Goal: Check status: Check status

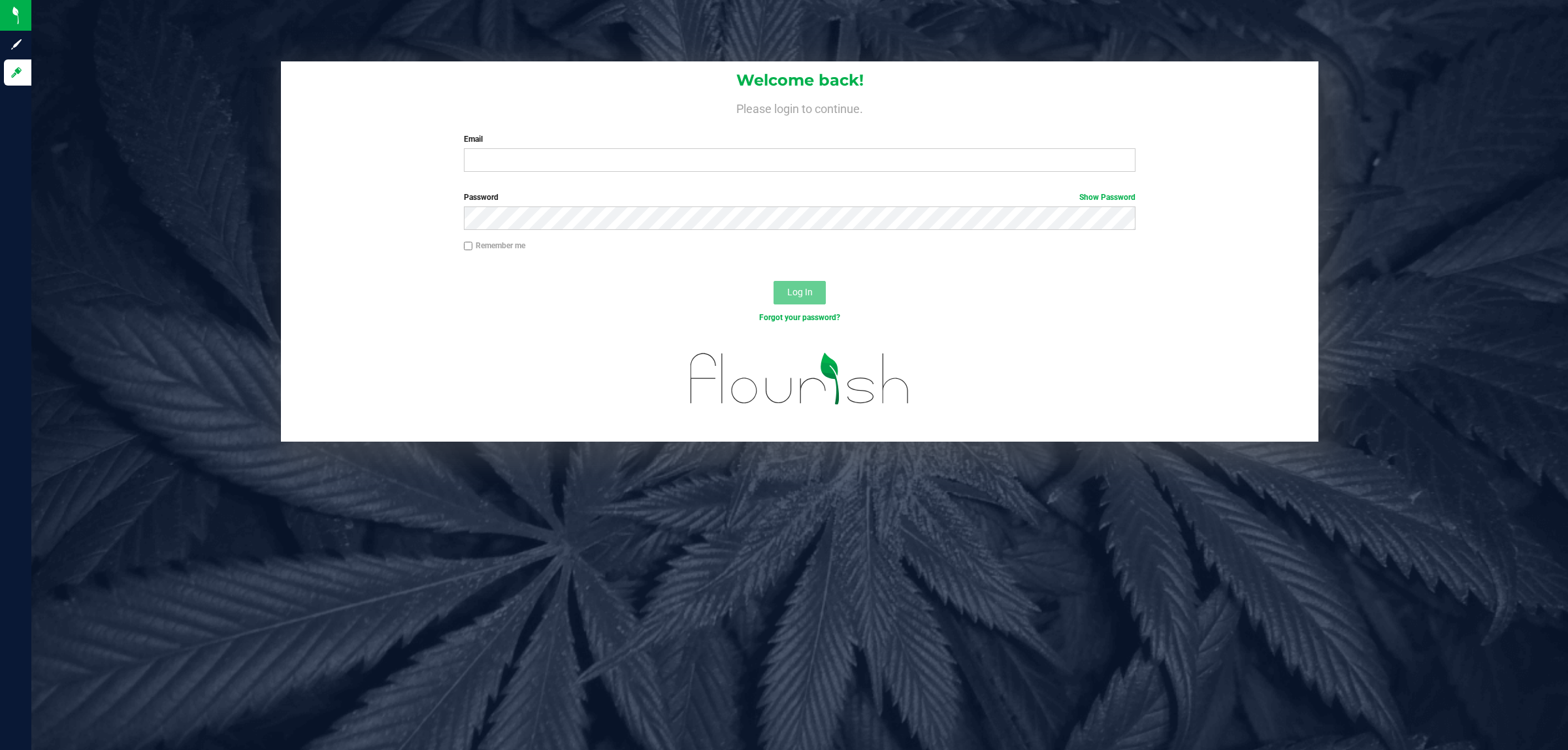
click at [510, 177] on div "Welcome back! Please login to continue. Email Required Please format your email…" at bounding box center [800, 122] width 1038 height 121
click at [510, 165] on input "Email" at bounding box center [800, 160] width 672 height 23
type input "[EMAIL_ADDRESS][DOMAIN_NAME]"
click at [774, 281] on button "Log In" at bounding box center [800, 293] width 52 height 23
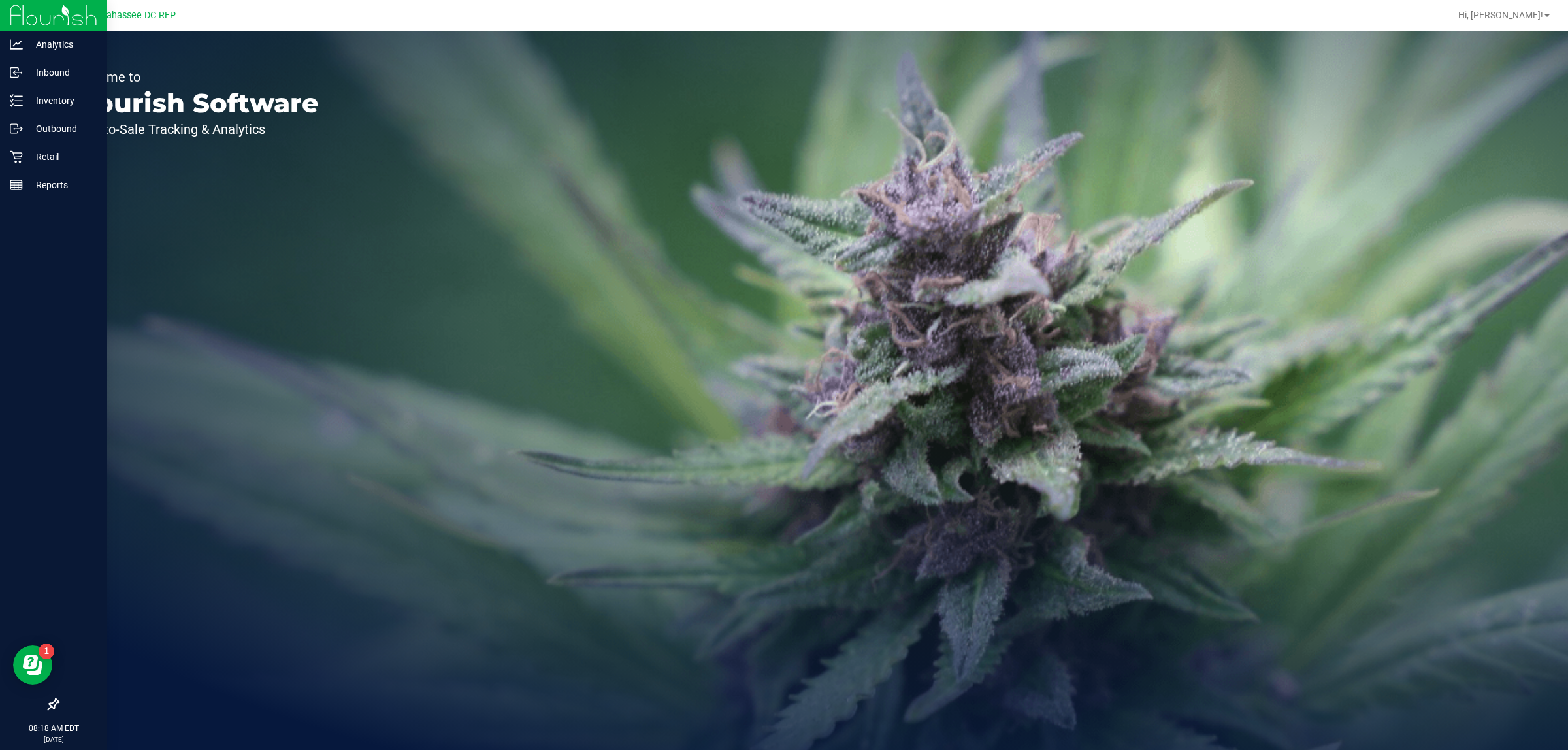
click at [49, 707] on icon at bounding box center [53, 704] width 13 height 13
click at [47, 706] on input "checkbox" at bounding box center [47, 706] width 0 height 0
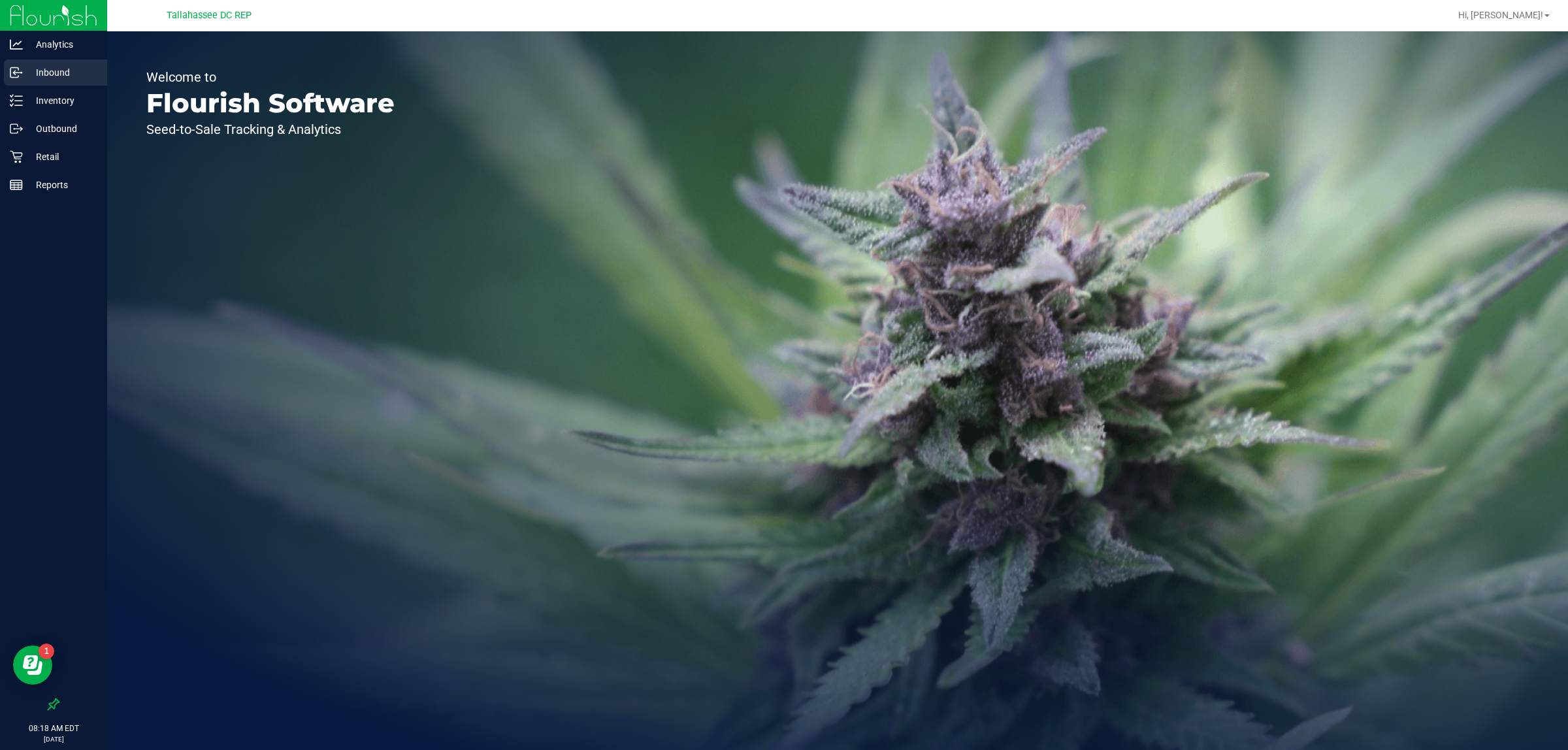
click at [73, 73] on p "Inbound" at bounding box center [62, 72] width 78 height 16
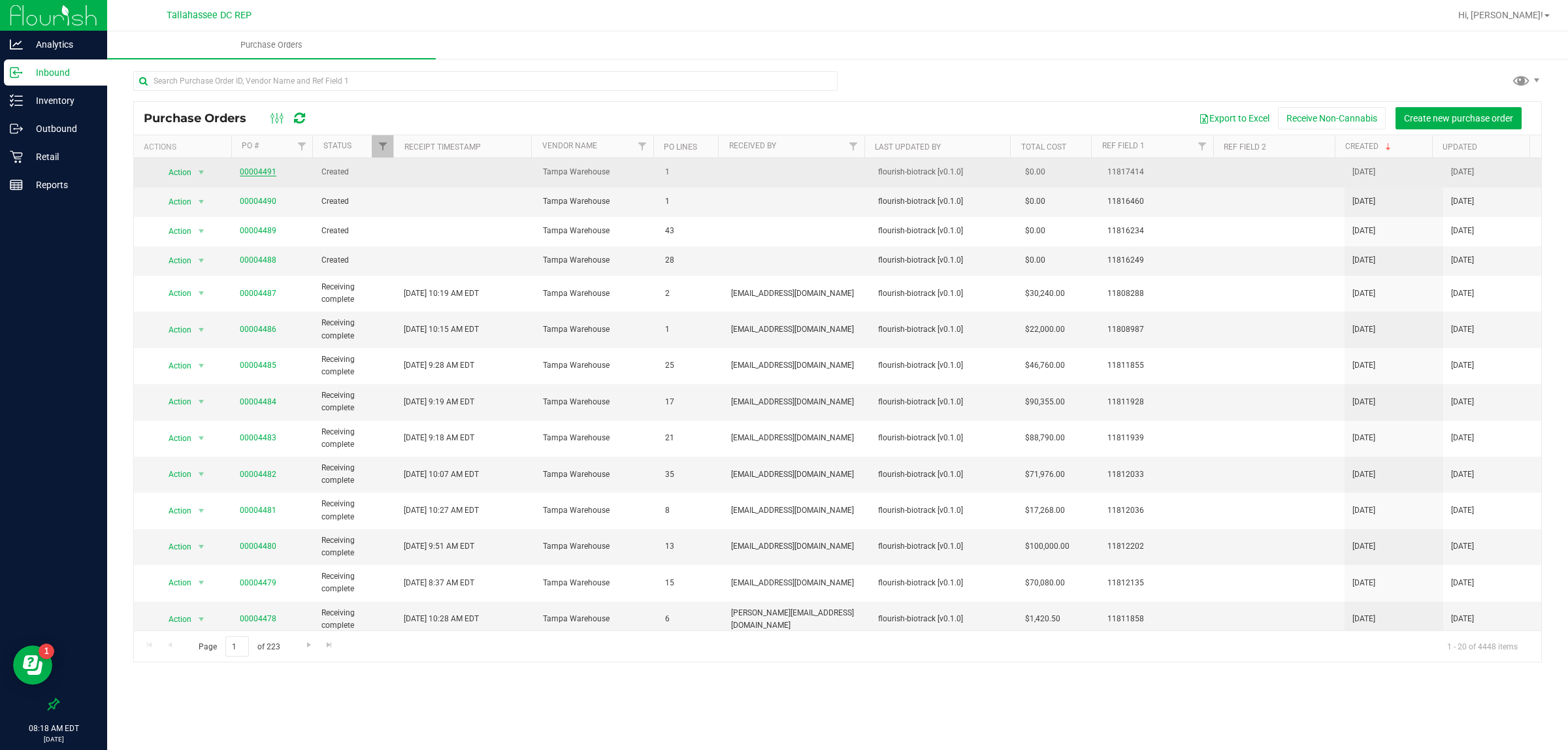
click at [256, 168] on link "00004491" at bounding box center [258, 171] width 36 height 9
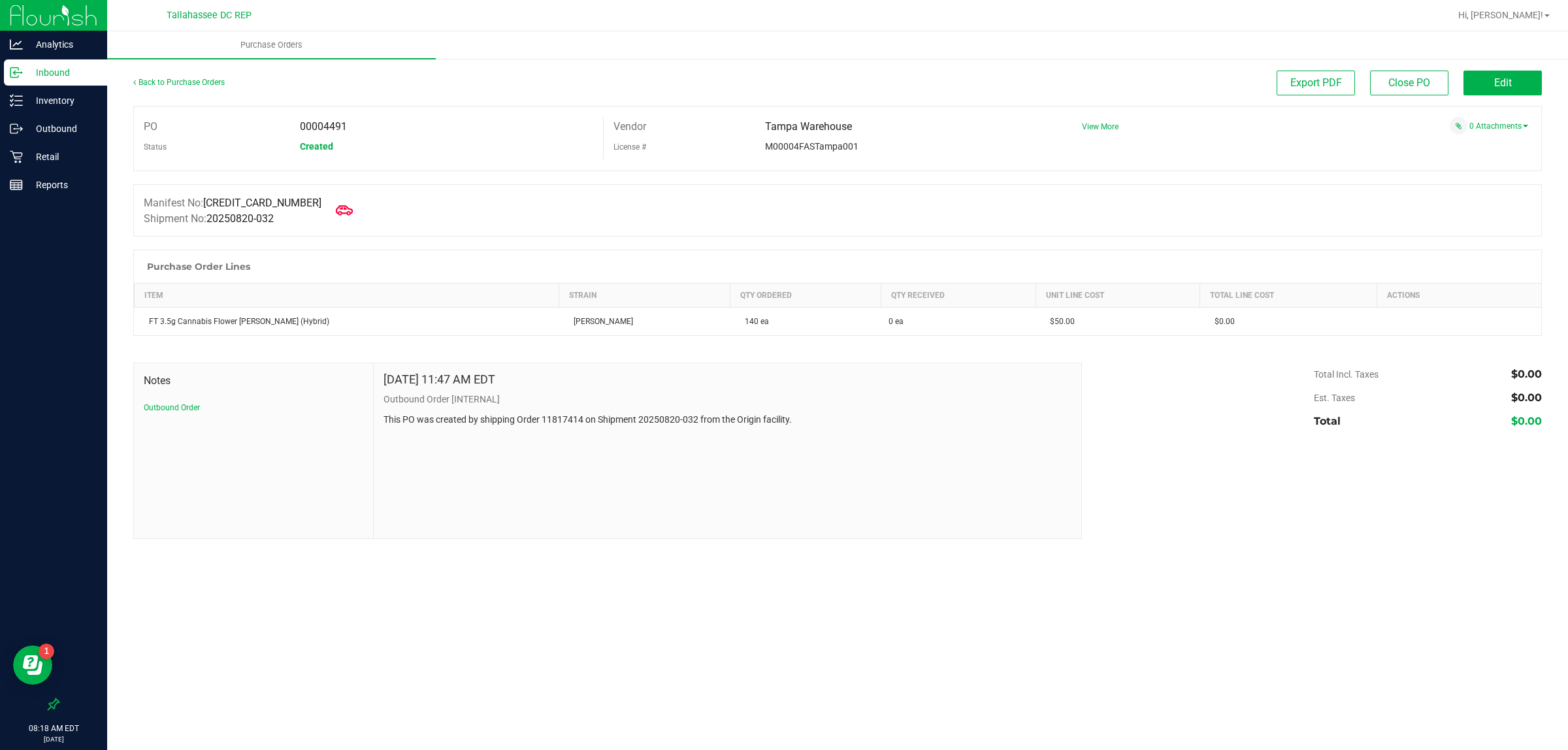
click at [336, 204] on icon at bounding box center [344, 210] width 17 height 17
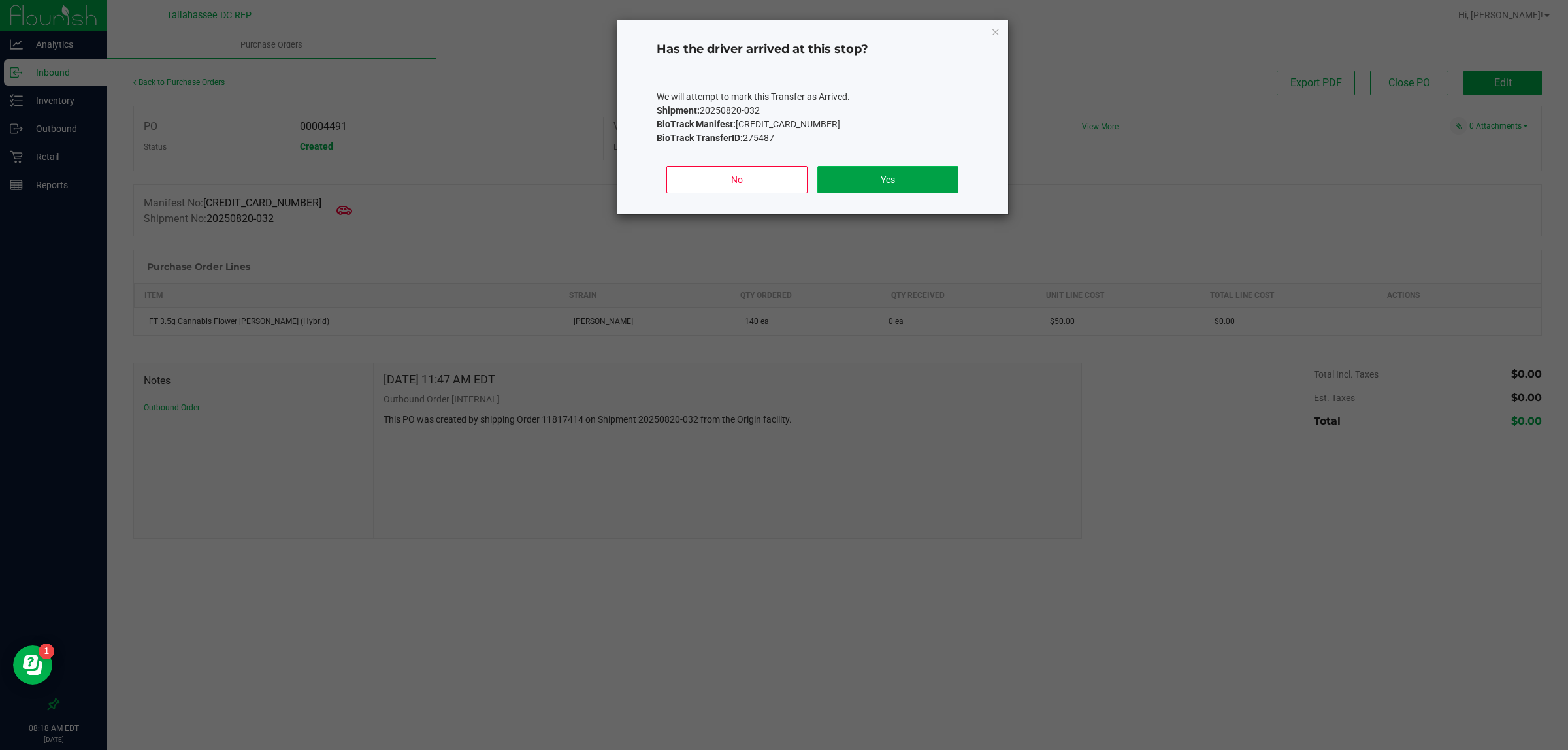
click at [877, 189] on button "Yes" at bounding box center [887, 180] width 140 height 27
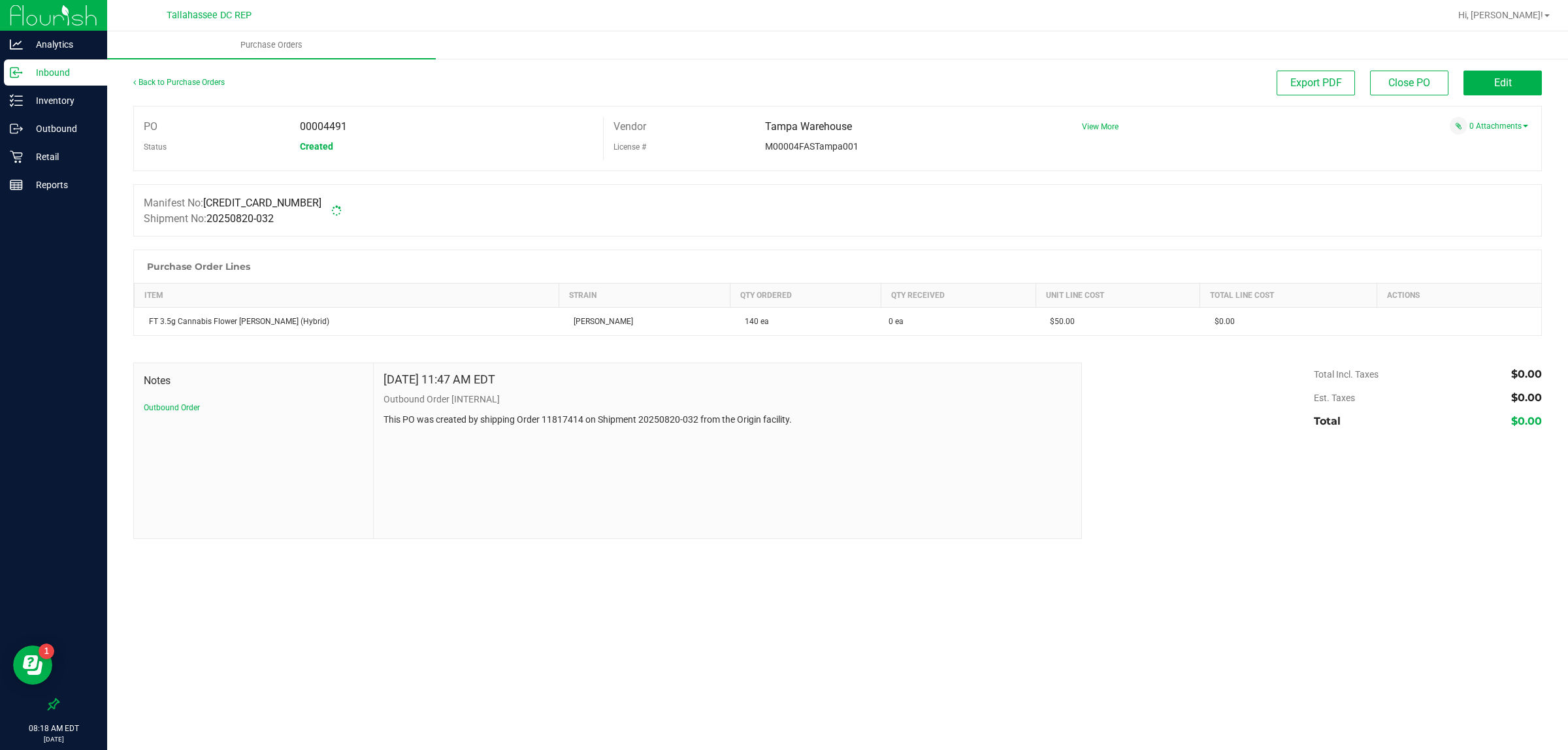
click at [47, 73] on p "Inbound" at bounding box center [62, 72] width 78 height 16
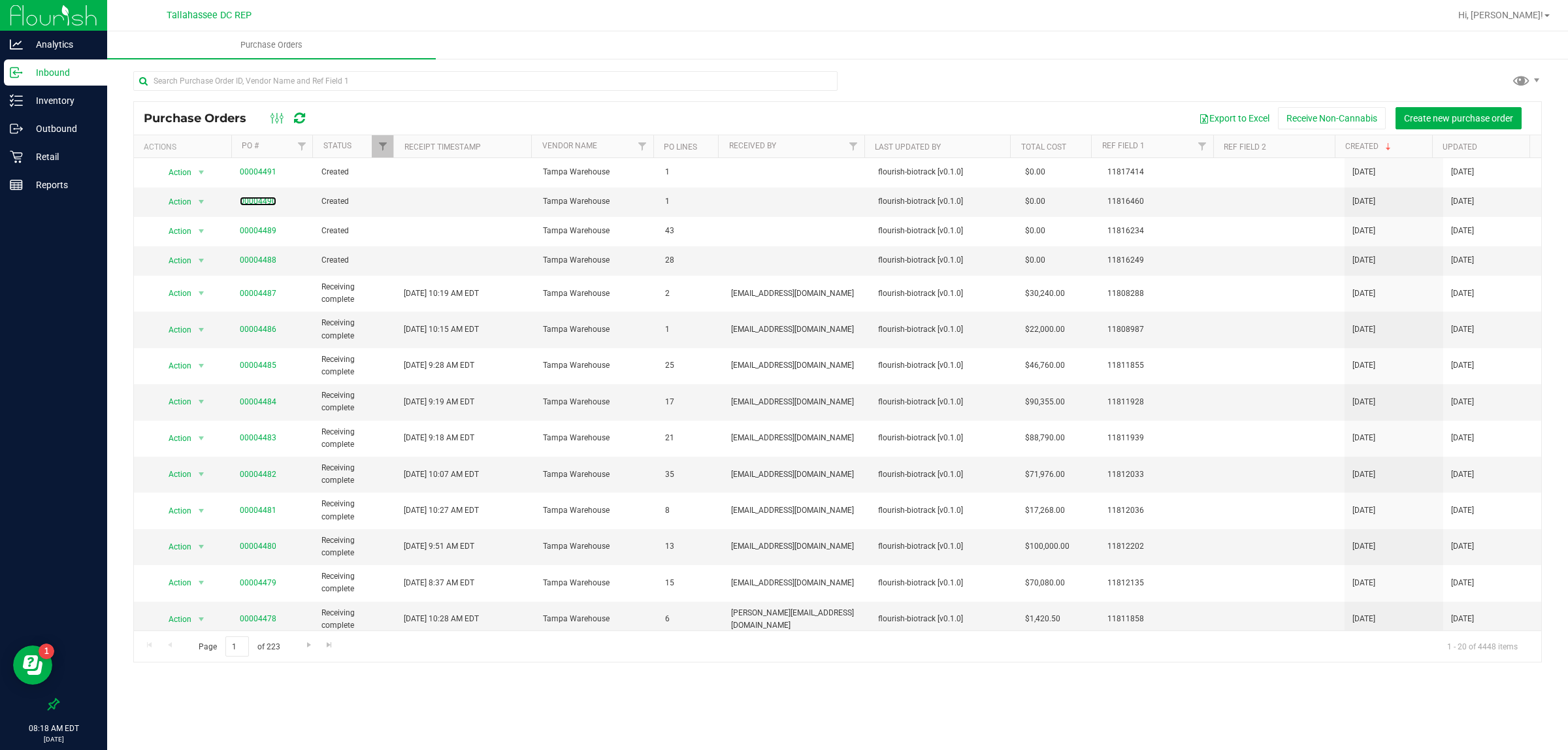
click at [259, 197] on link "00004490" at bounding box center [258, 201] width 36 height 9
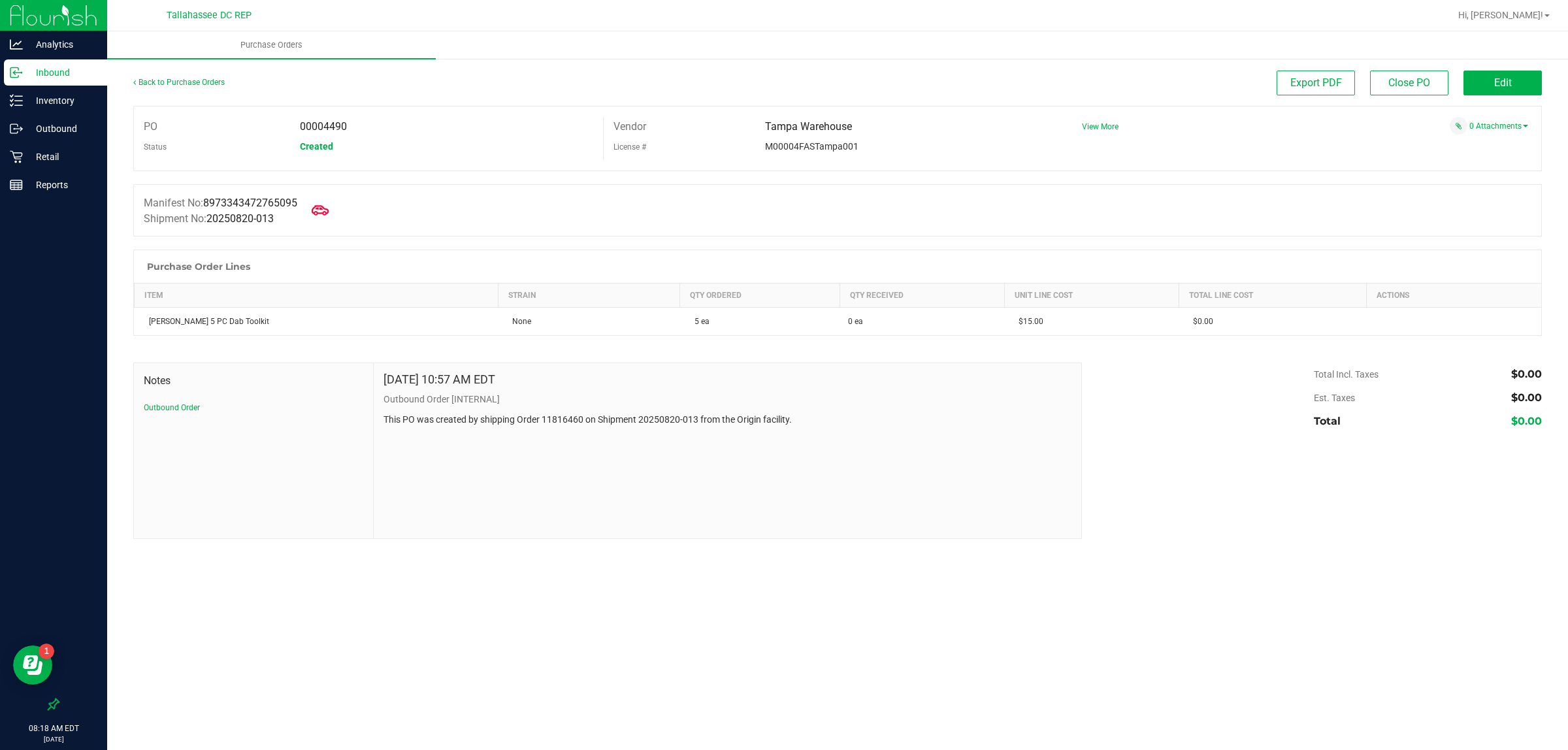
click at [323, 210] on icon at bounding box center [320, 210] width 17 height 10
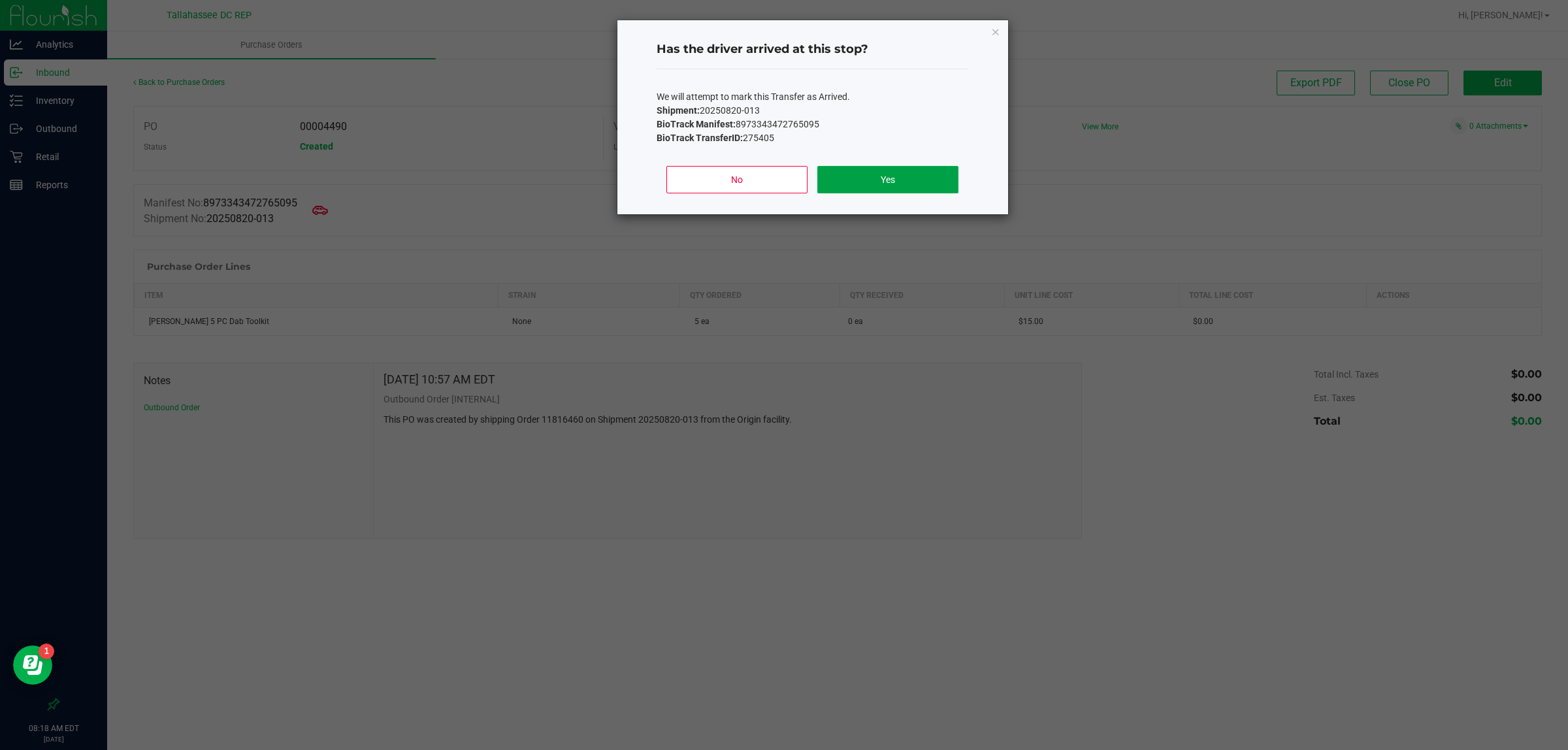
click at [913, 173] on button "Yes" at bounding box center [887, 180] width 140 height 27
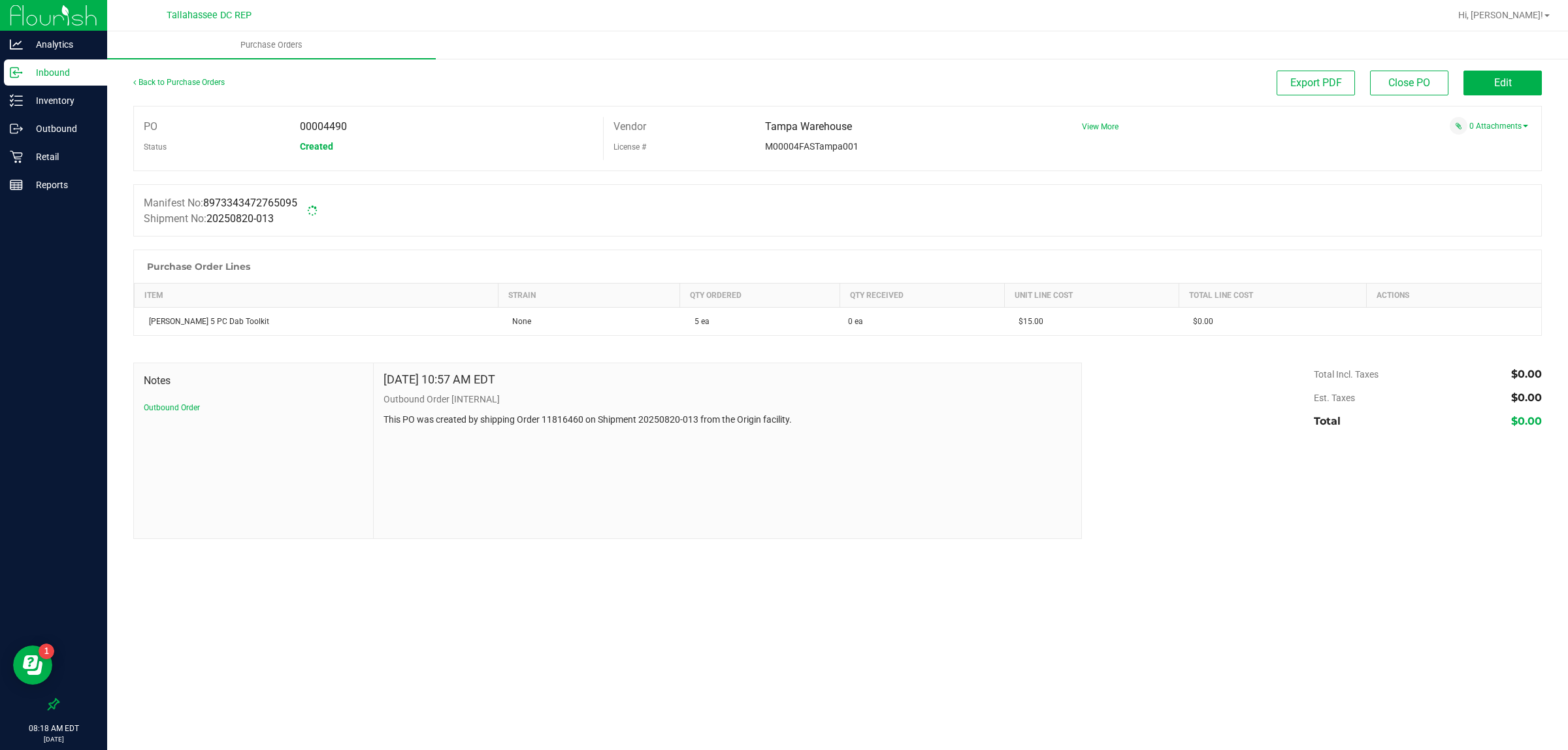
click at [80, 73] on p "Inbound" at bounding box center [62, 72] width 78 height 16
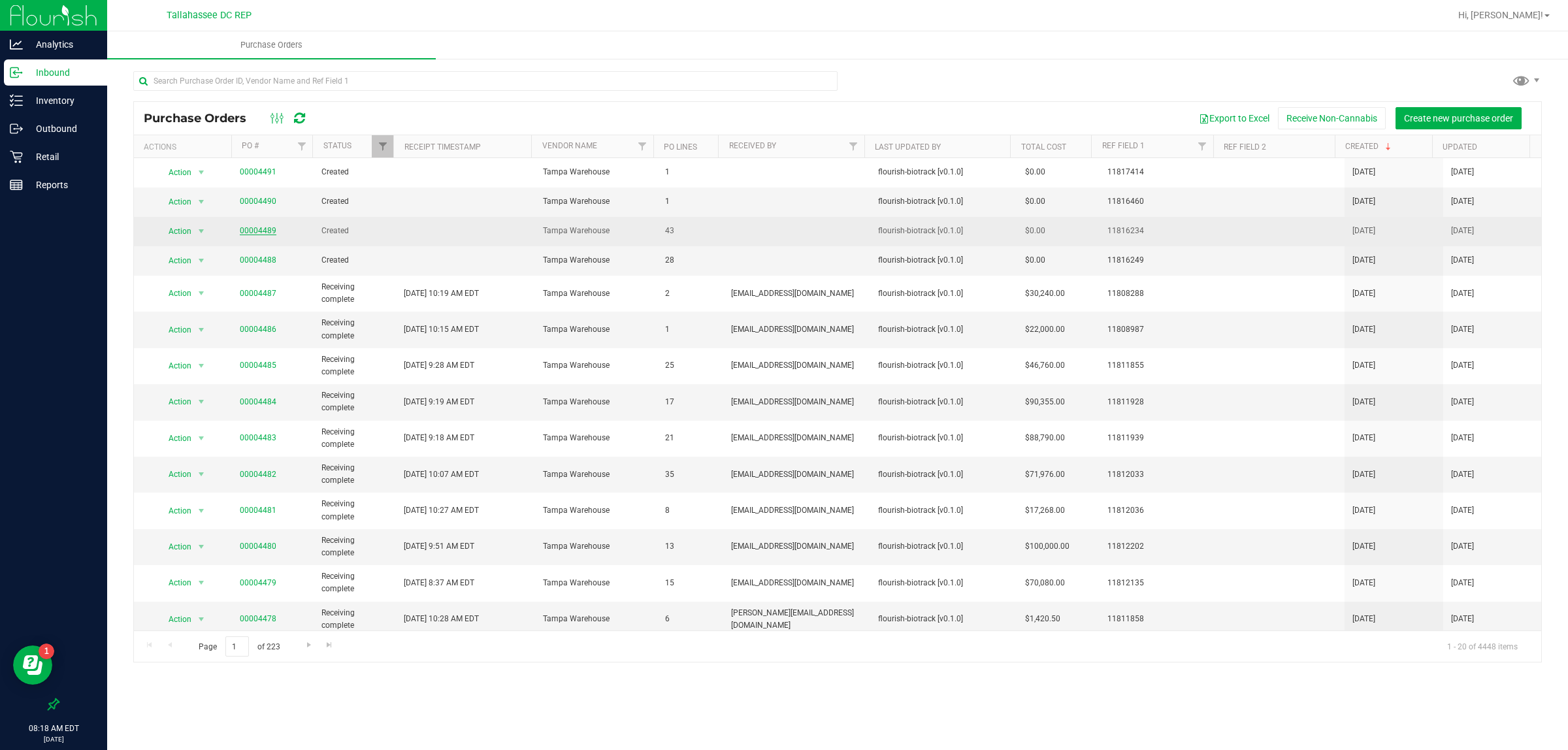
click at [259, 232] on link "00004489" at bounding box center [258, 230] width 36 height 9
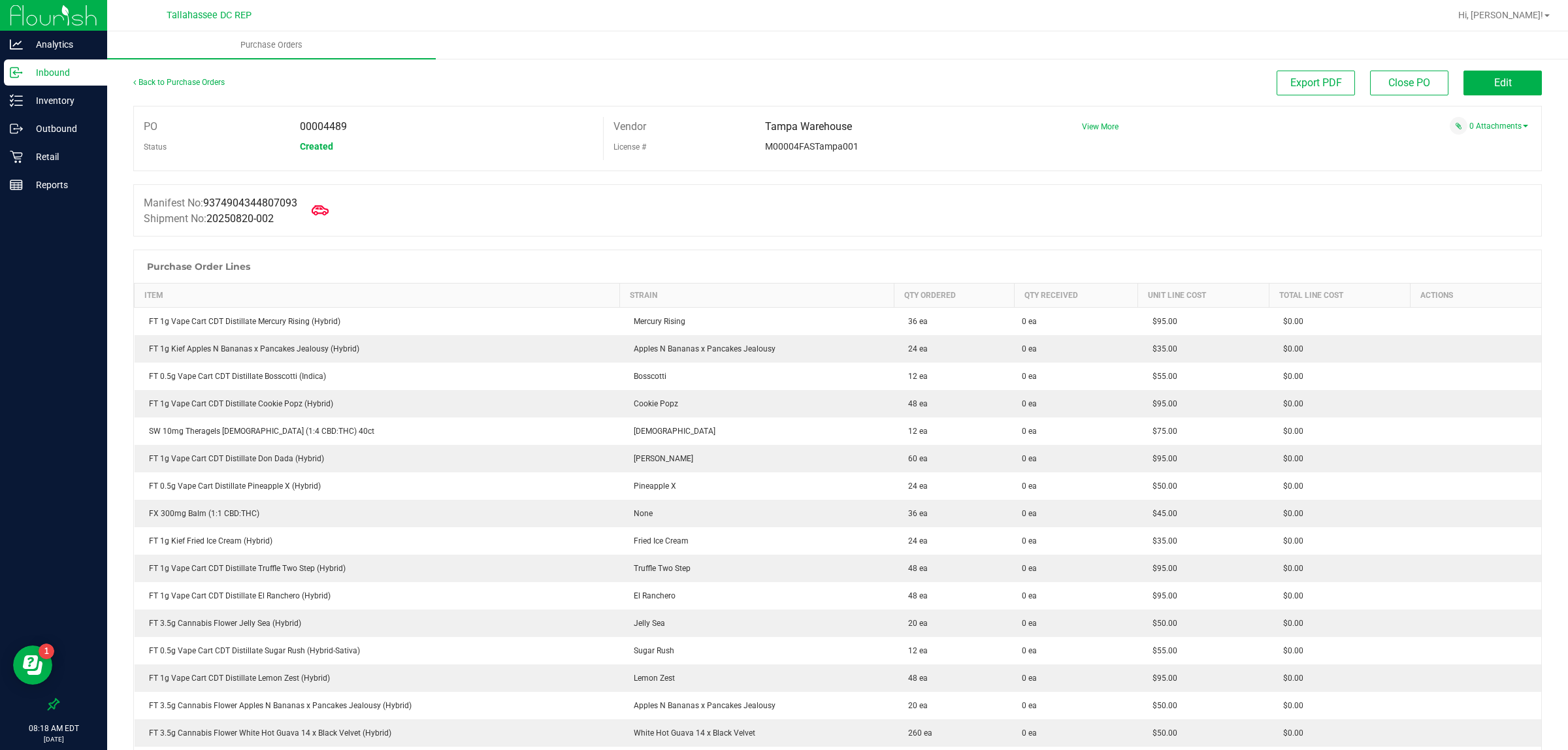
click at [318, 206] on icon at bounding box center [320, 210] width 17 height 17
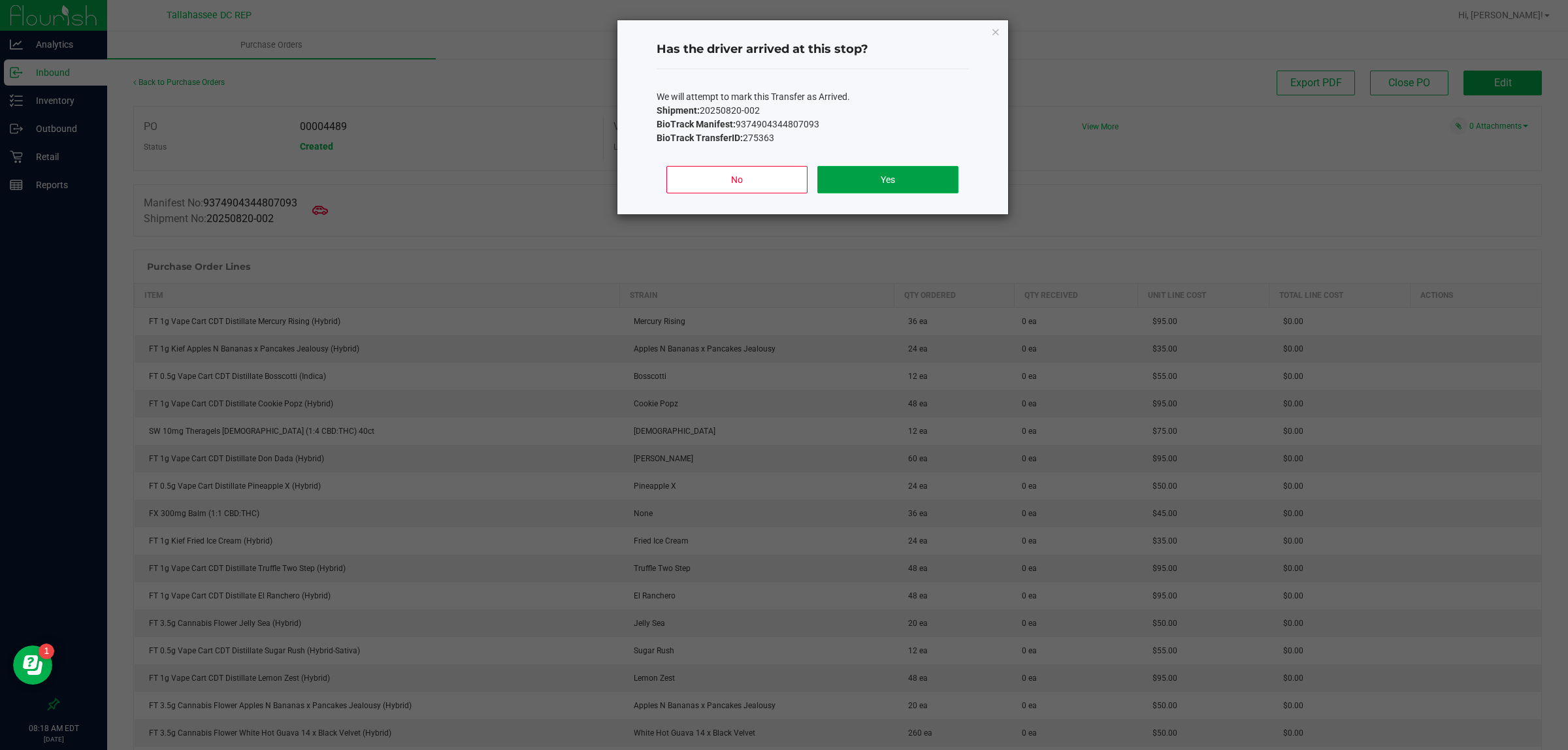
click at [879, 180] on button "Yes" at bounding box center [887, 180] width 140 height 27
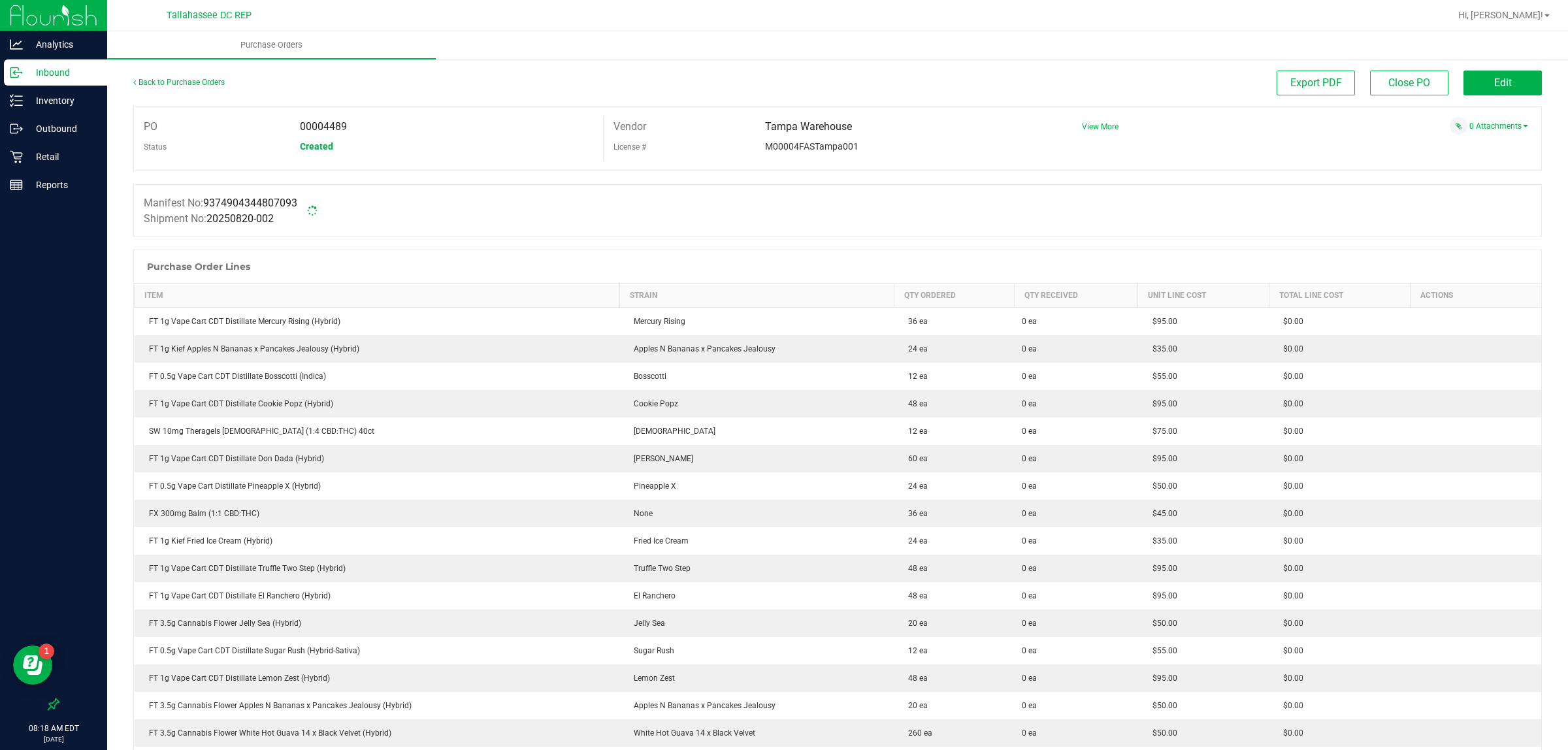
click at [69, 72] on p "Inbound" at bounding box center [62, 72] width 78 height 16
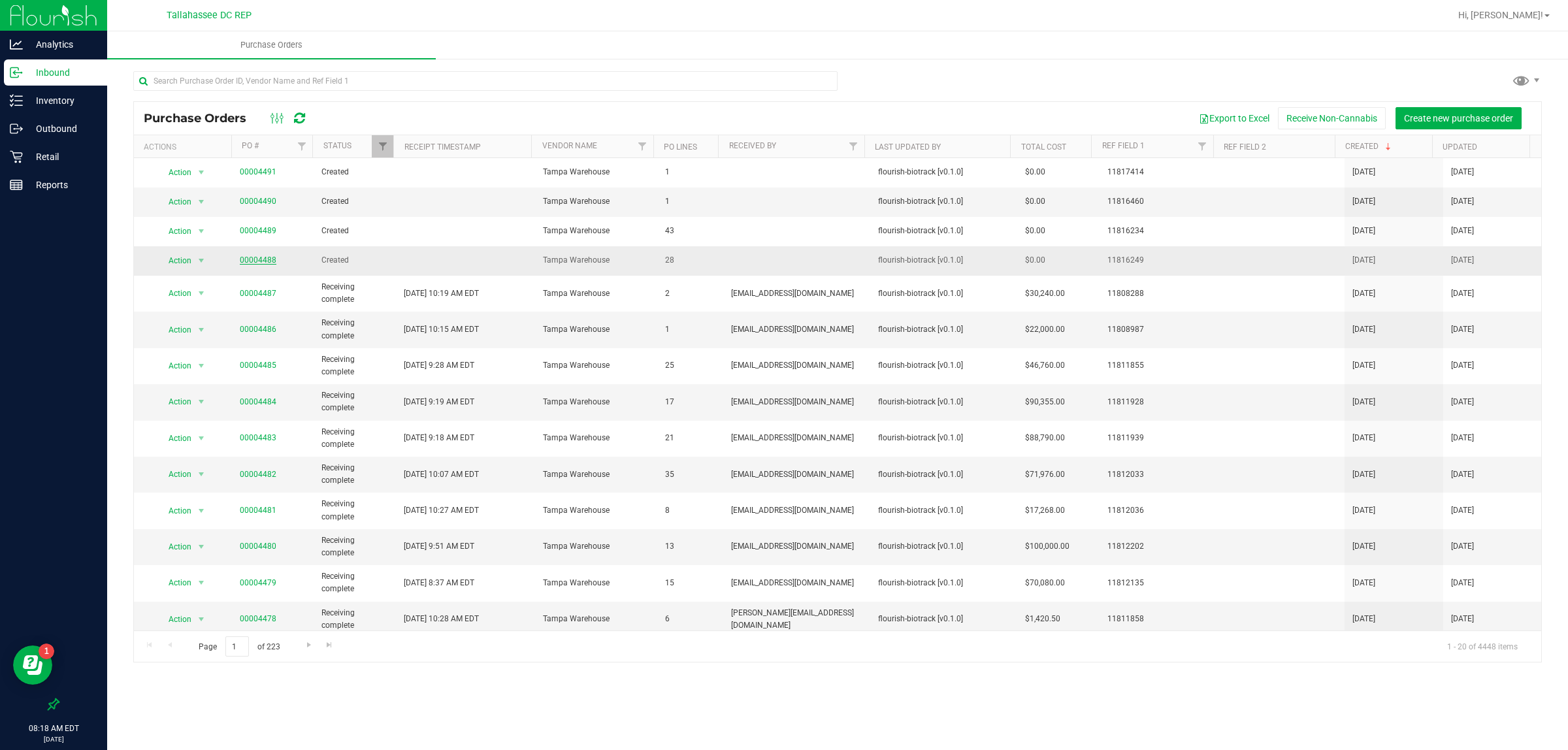
click at [266, 263] on link "00004488" at bounding box center [258, 260] width 36 height 9
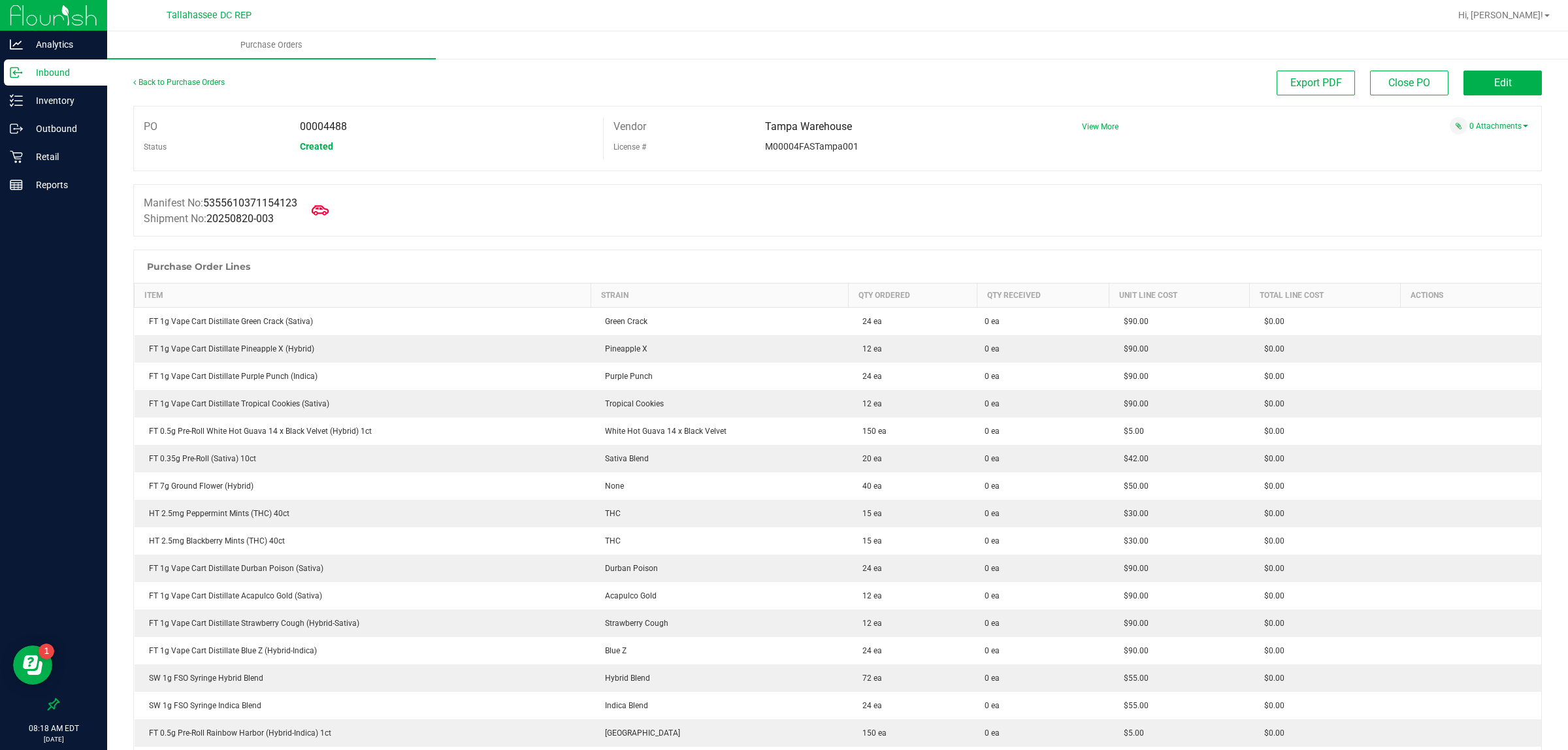
click at [323, 204] on icon at bounding box center [320, 210] width 17 height 17
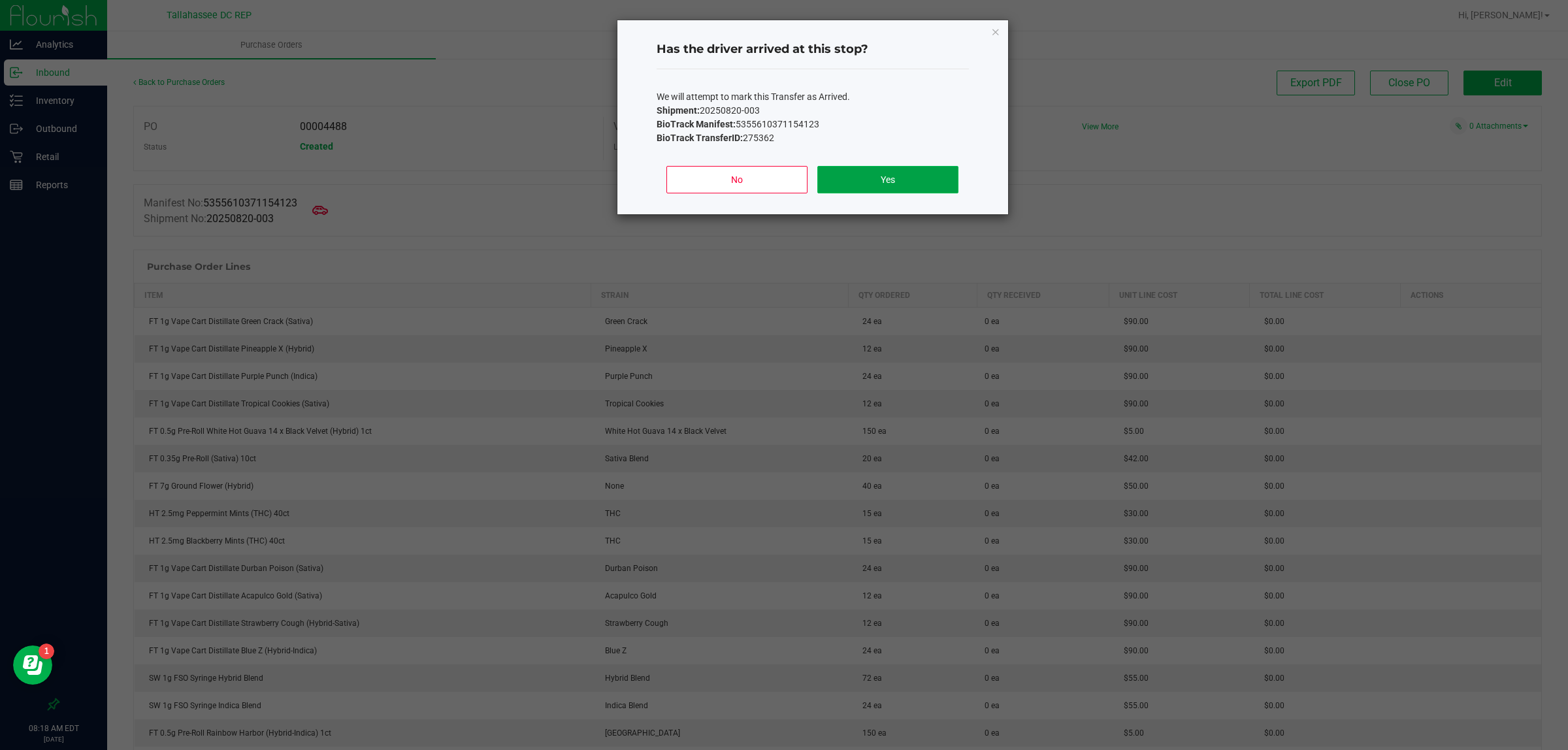
click at [890, 170] on button "Yes" at bounding box center [887, 180] width 140 height 27
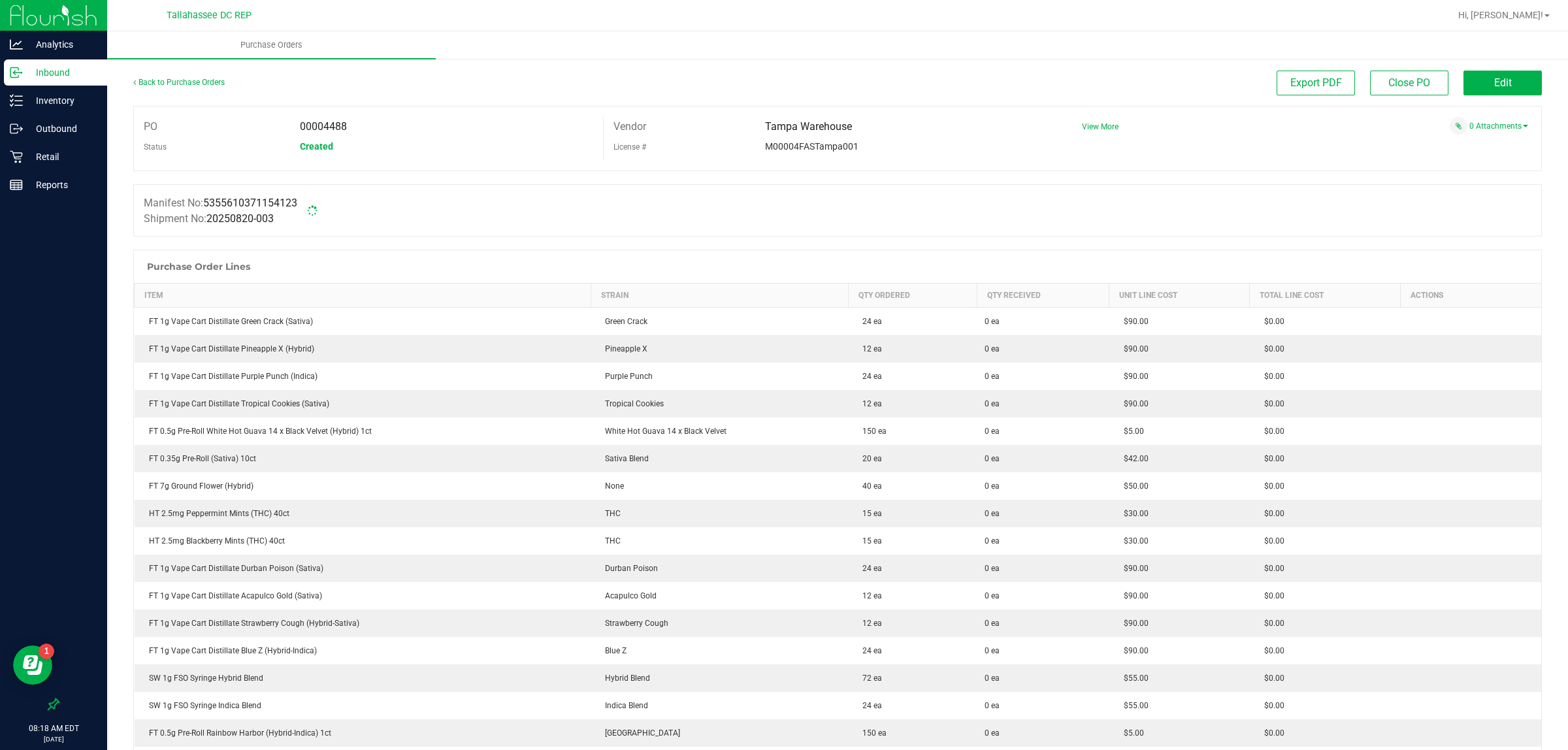
click at [67, 67] on p "Inbound" at bounding box center [62, 72] width 78 height 16
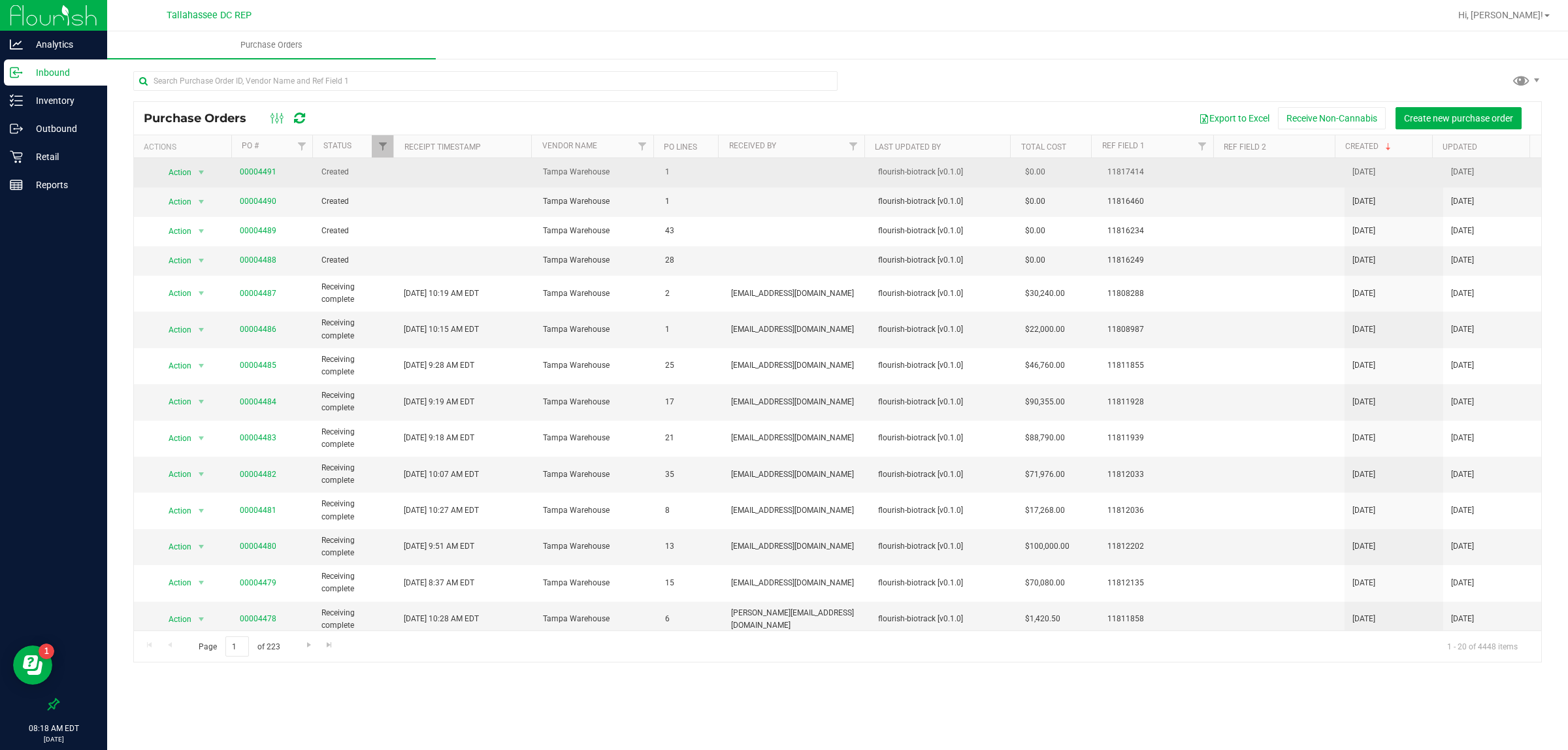
click at [269, 165] on td "00004491" at bounding box center [272, 173] width 82 height 29
click at [270, 173] on link "00004491" at bounding box center [258, 171] width 36 height 9
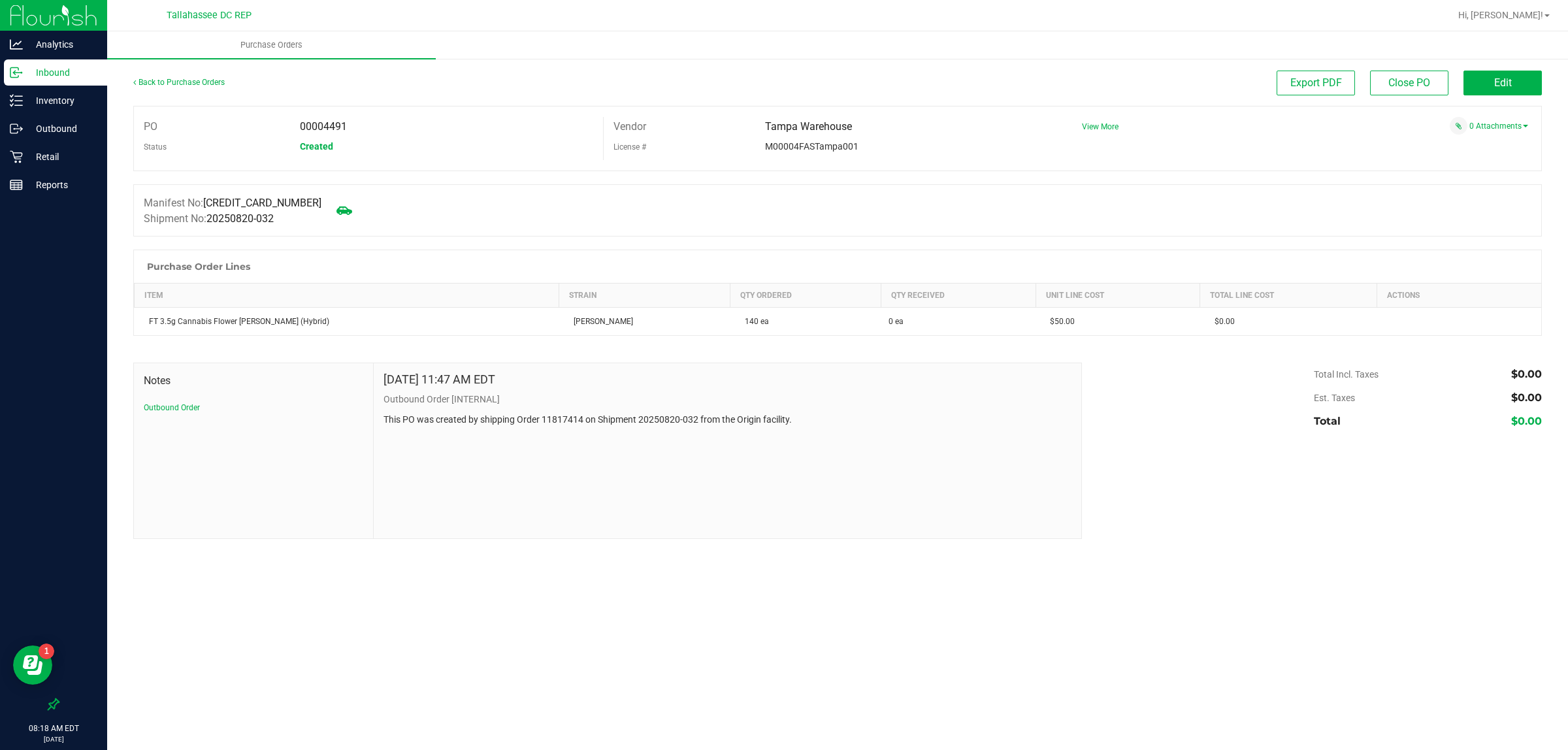
click at [79, 77] on p "Inbound" at bounding box center [62, 72] width 78 height 16
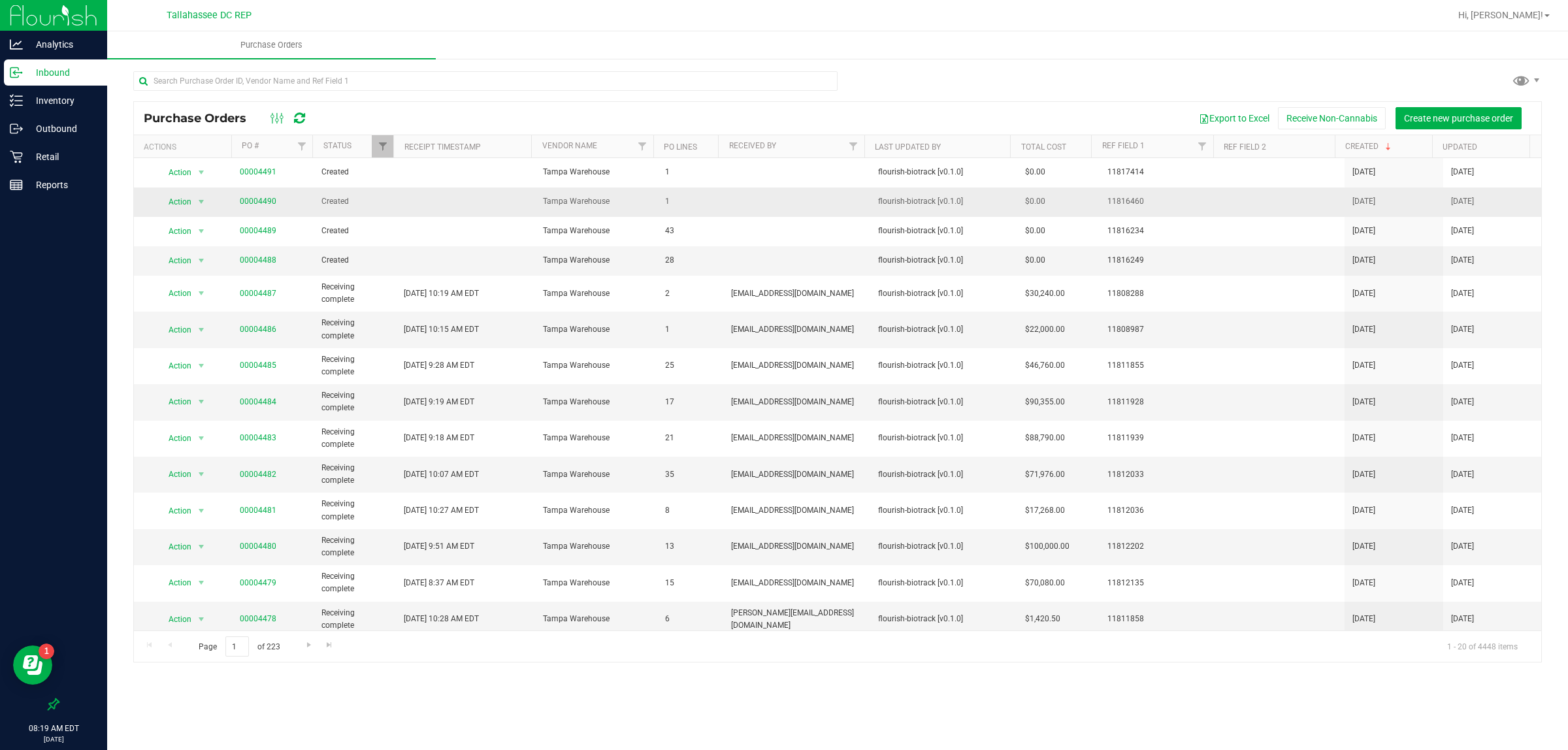
click at [258, 193] on td "00004490" at bounding box center [272, 202] width 82 height 29
click at [259, 202] on link "00004490" at bounding box center [258, 201] width 36 height 9
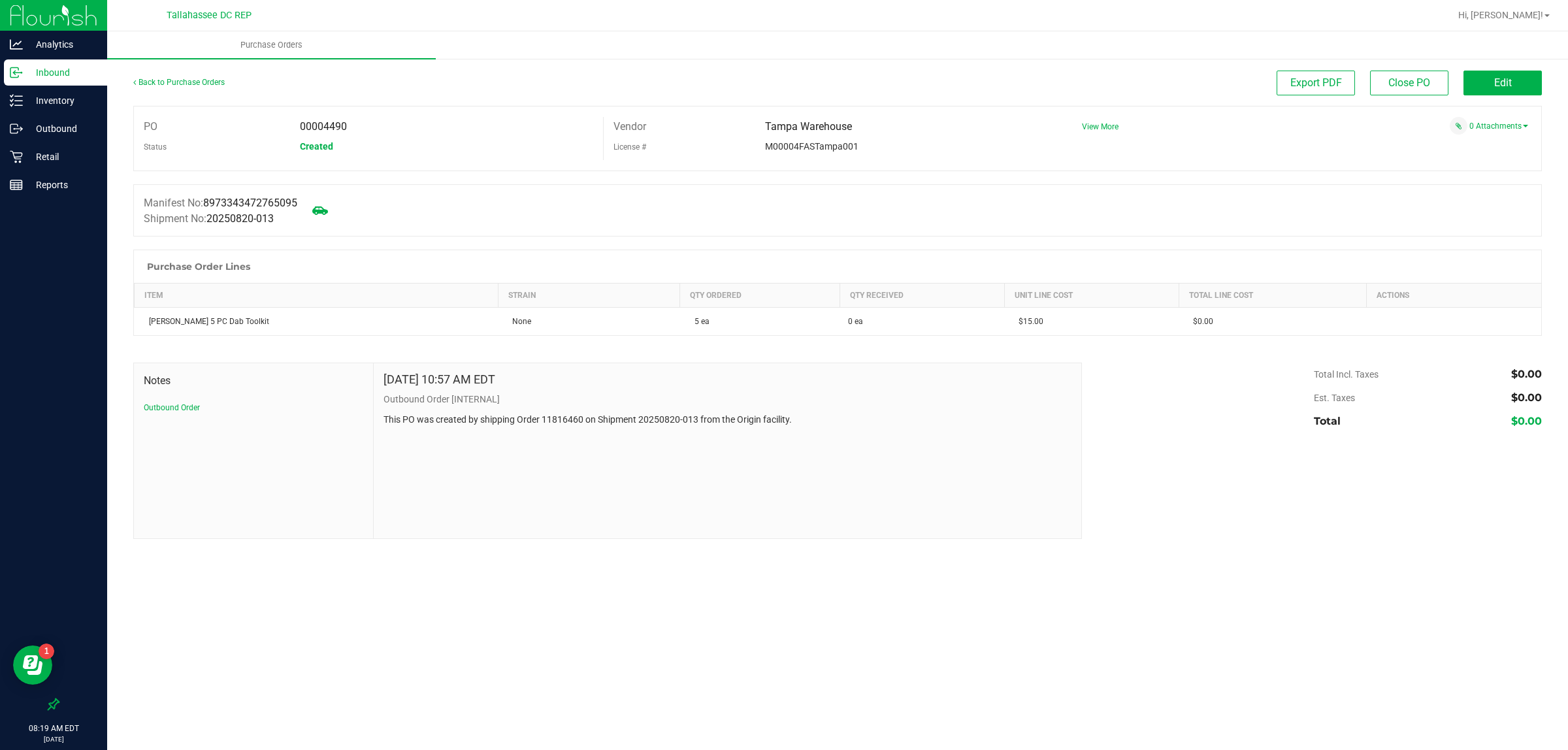
click at [63, 74] on p "Inbound" at bounding box center [62, 72] width 78 height 16
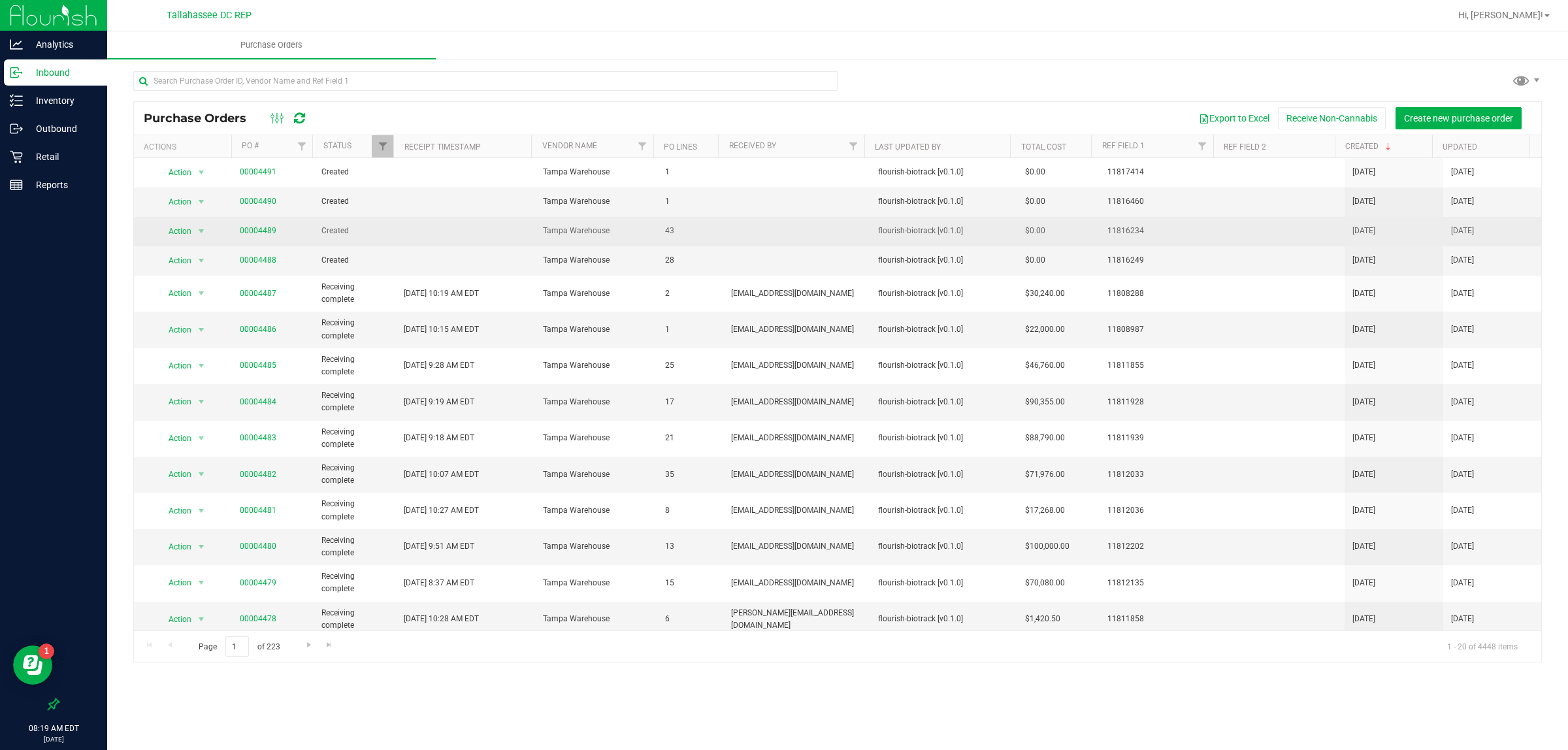
click at [257, 239] on td "00004489" at bounding box center [272, 232] width 82 height 29
click at [257, 234] on link "00004489" at bounding box center [258, 230] width 36 height 9
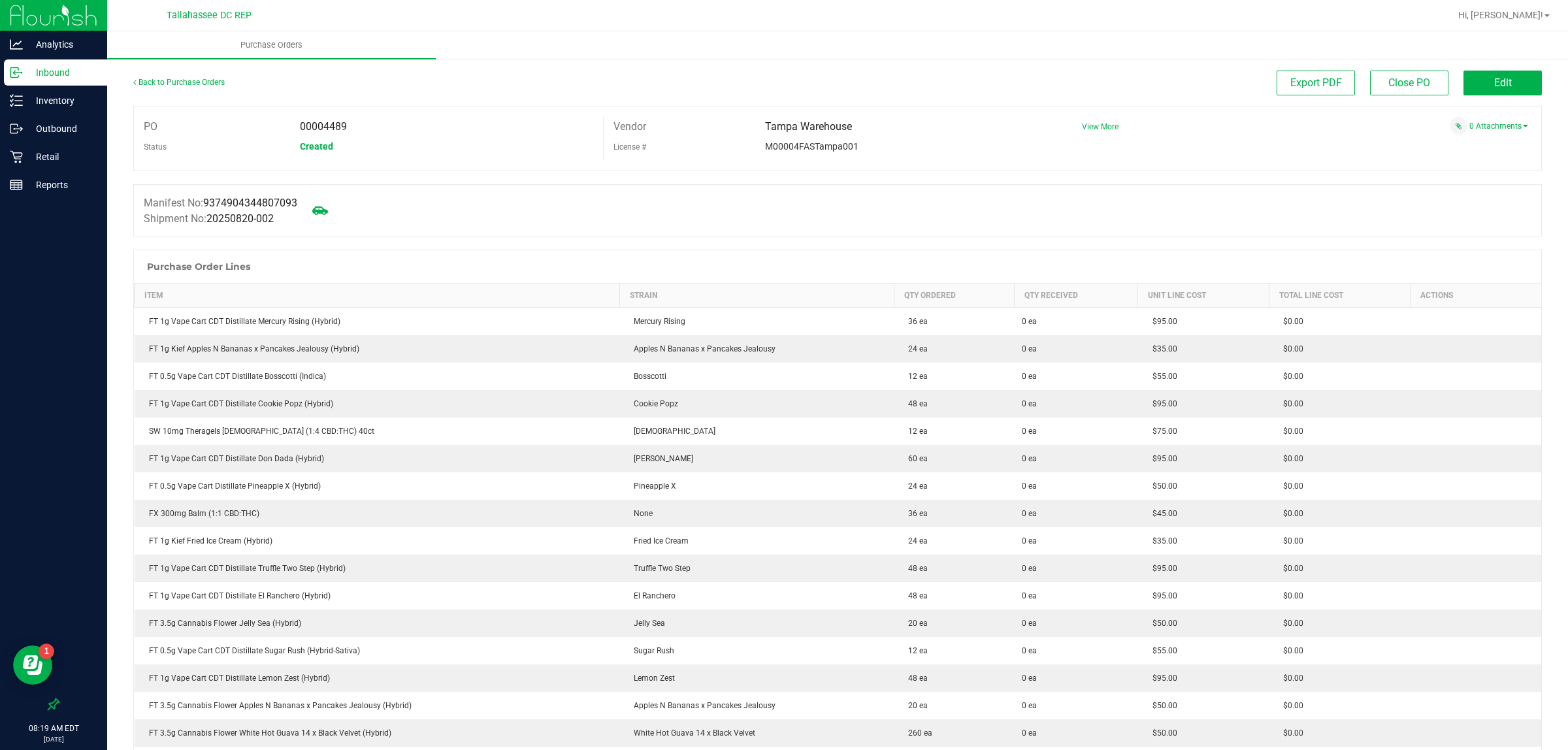
click at [64, 67] on p "Inbound" at bounding box center [62, 72] width 78 height 16
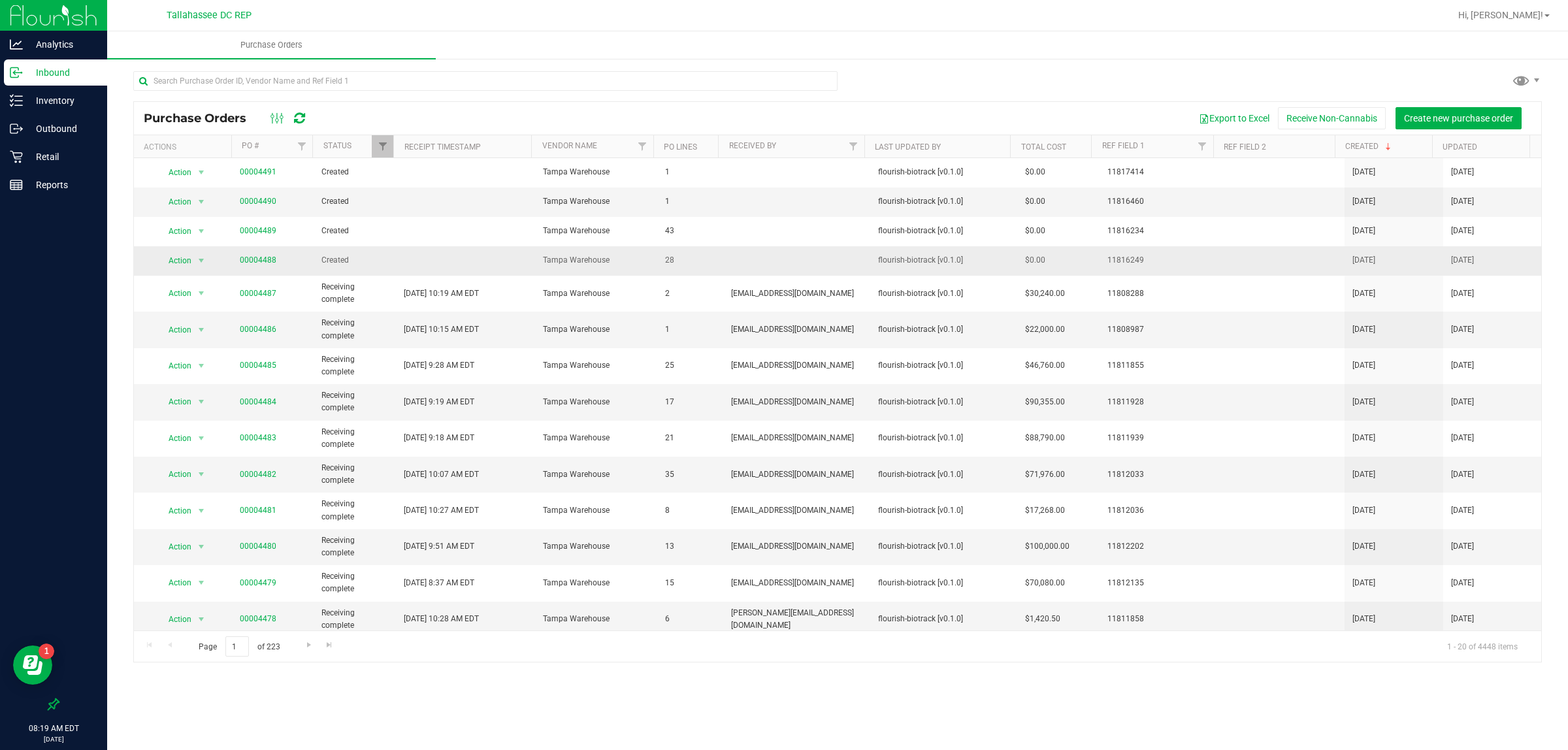
click at [266, 256] on span "00004488" at bounding box center [258, 261] width 36 height 12
click at [261, 270] on td "00004488" at bounding box center [272, 261] width 82 height 29
click at [258, 265] on link "00004488" at bounding box center [258, 260] width 36 height 9
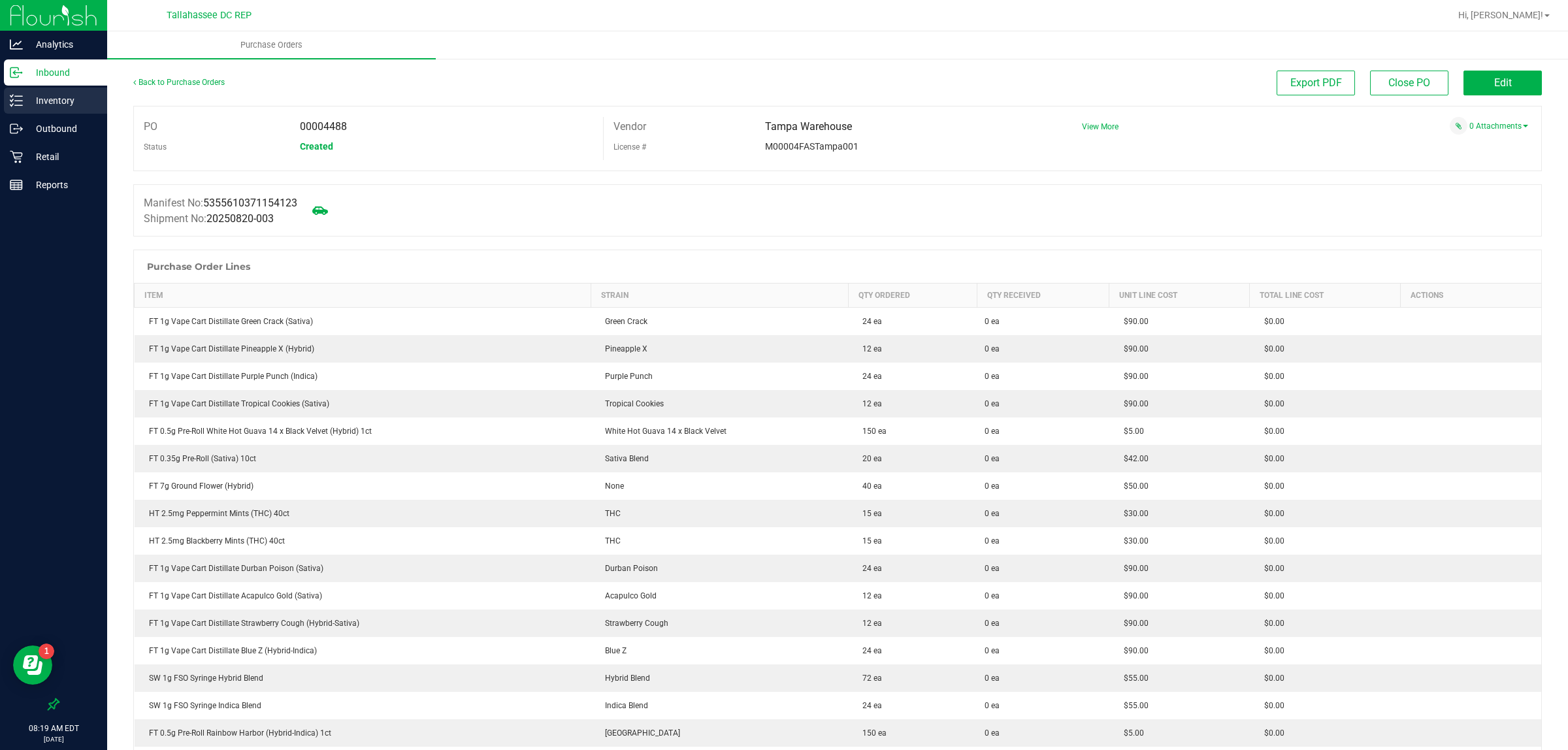
click at [59, 99] on p "Inventory" at bounding box center [62, 100] width 78 height 16
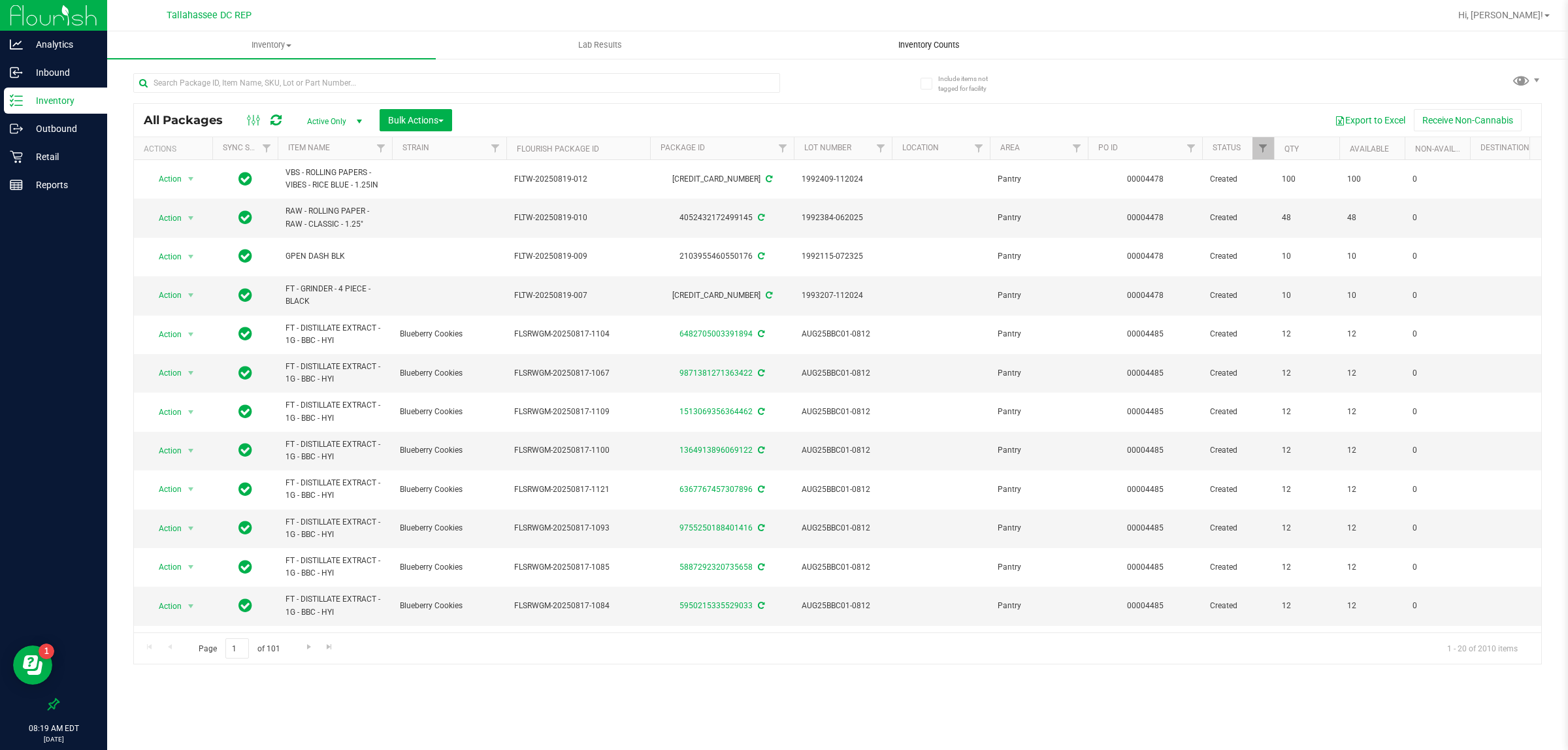
click at [959, 46] on span "Inventory Counts" at bounding box center [929, 45] width 97 height 12
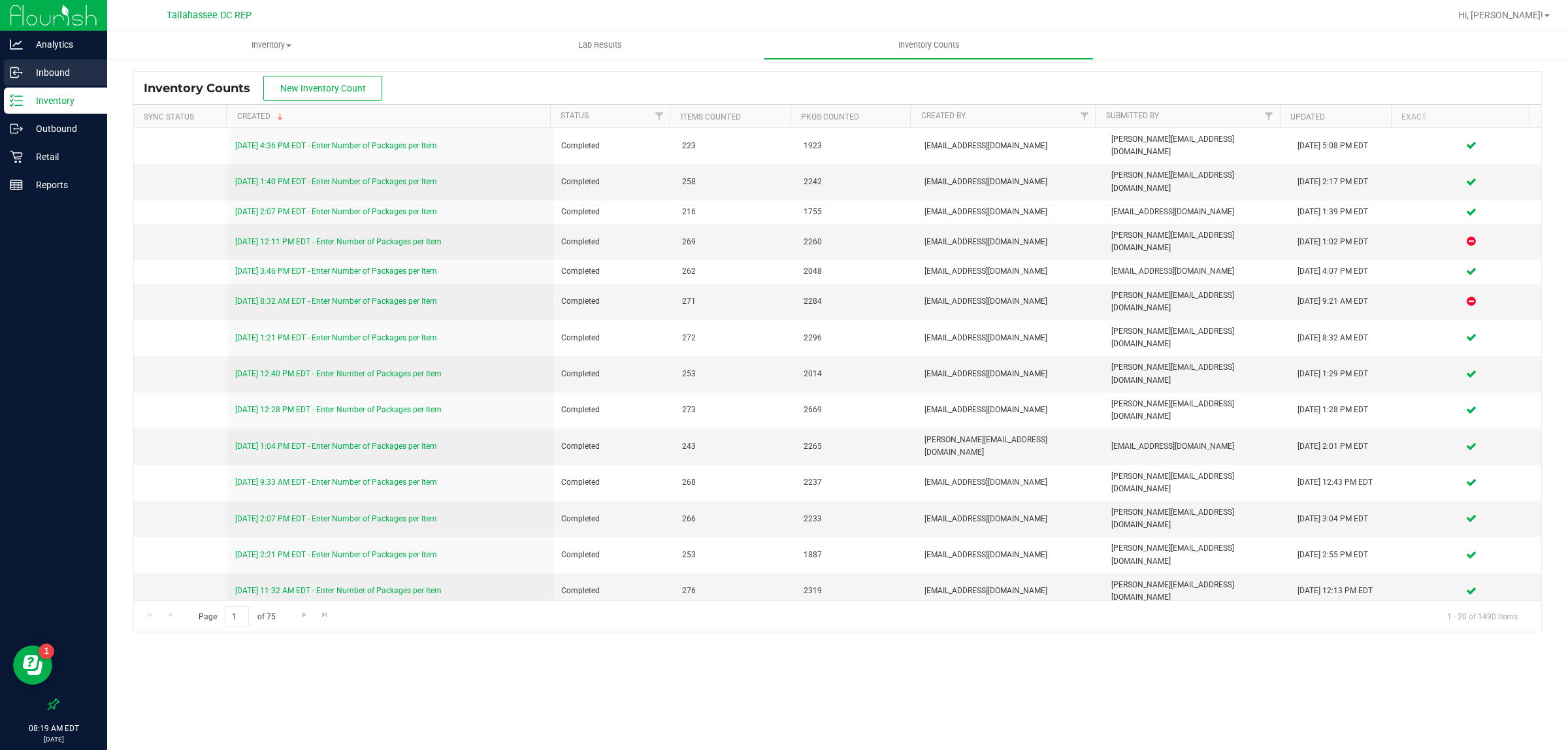
click at [38, 67] on p "Inbound" at bounding box center [62, 72] width 78 height 16
